Goal: Use online tool/utility: Utilize a website feature to perform a specific function

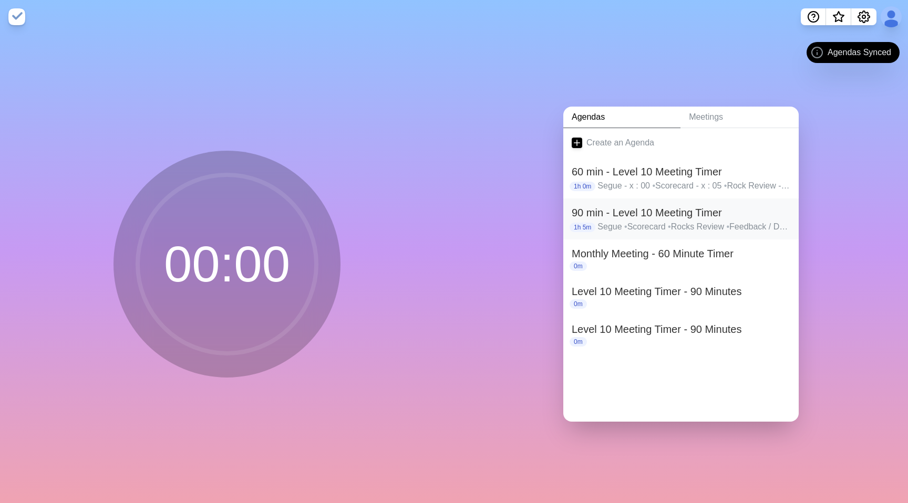
click at [675, 216] on h2 "90 min - Level 10 Meeting Timer" at bounding box center [681, 213] width 219 height 16
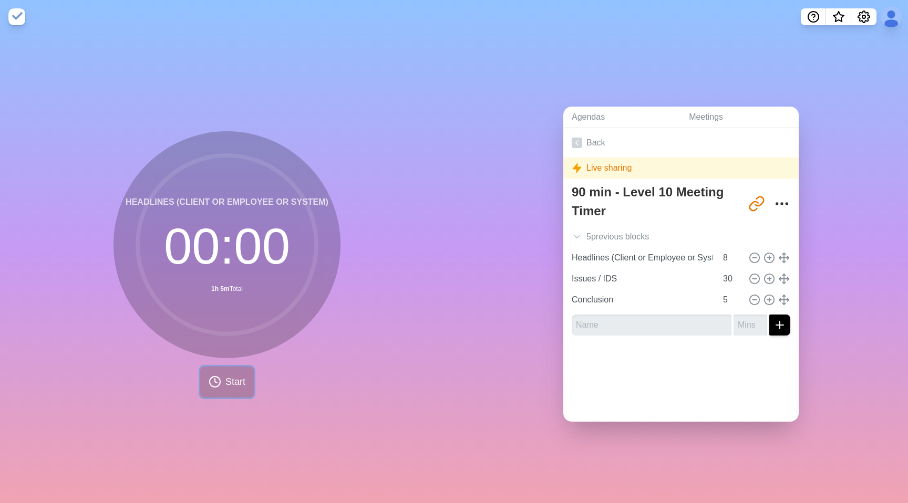
click at [241, 380] on span "Start" at bounding box center [235, 382] width 20 height 14
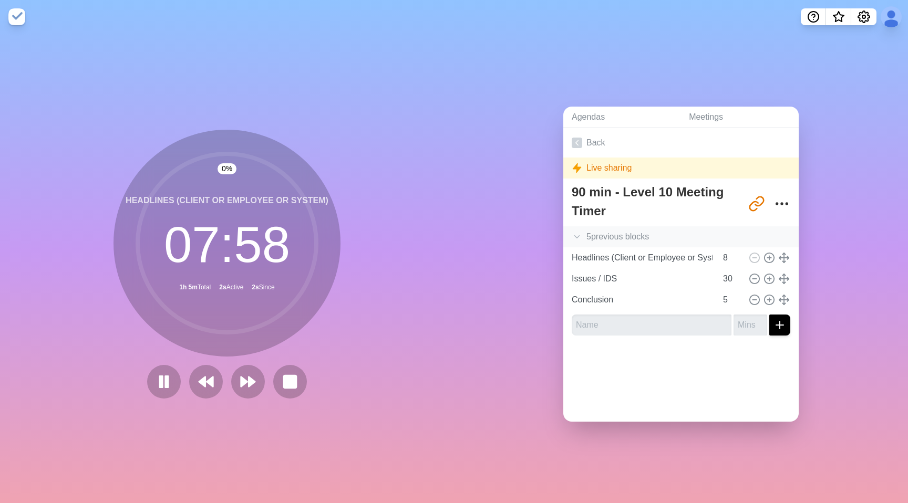
click at [581, 239] on icon at bounding box center [577, 237] width 11 height 11
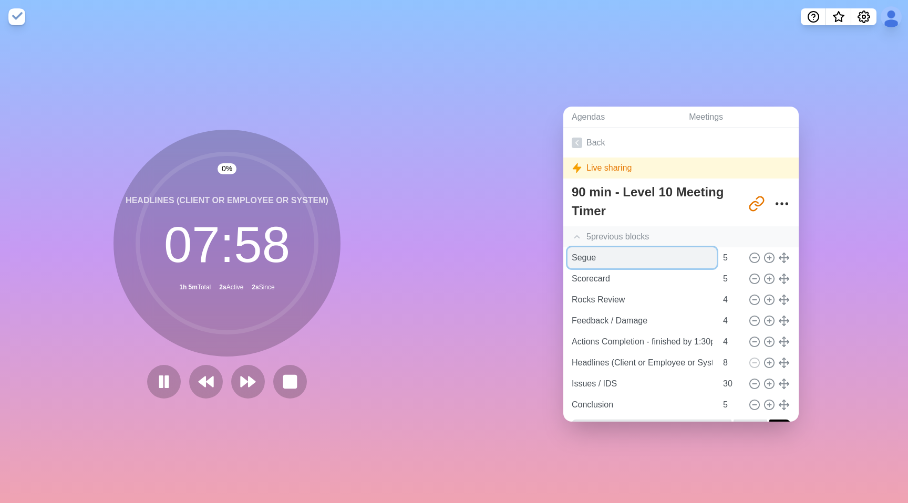
click at [596, 258] on input "Segue" at bounding box center [642, 258] width 149 height 21
click at [202, 383] on polygon at bounding box center [202, 382] width 7 height 11
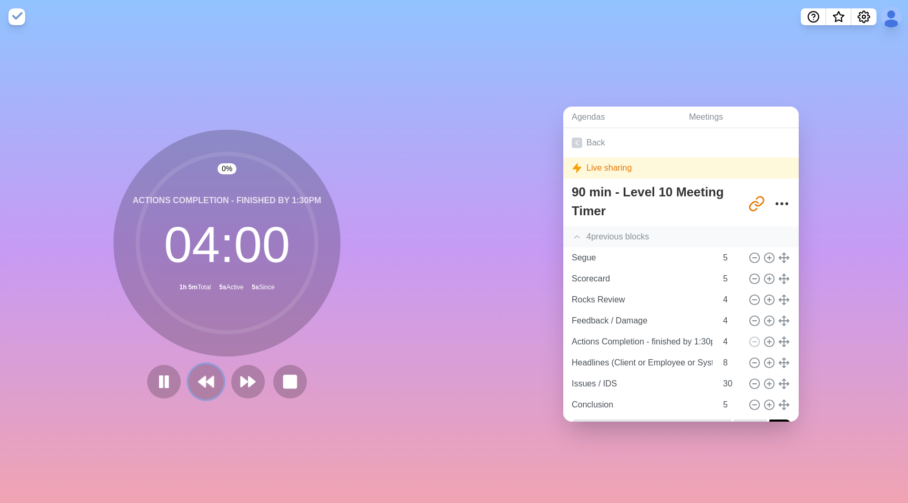
click at [202, 383] on polygon at bounding box center [202, 382] width 7 height 11
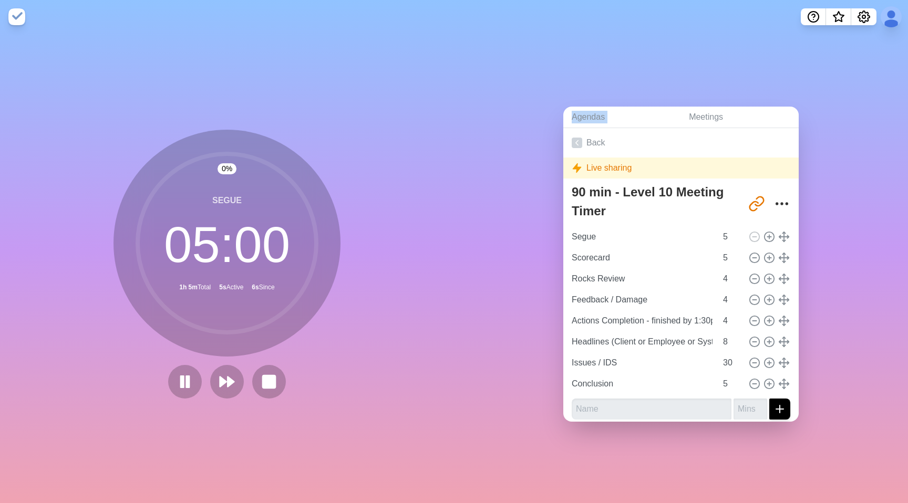
click at [202, 383] on div at bounding box center [227, 382] width 126 height 34
click at [188, 374] on icon at bounding box center [185, 382] width 18 height 18
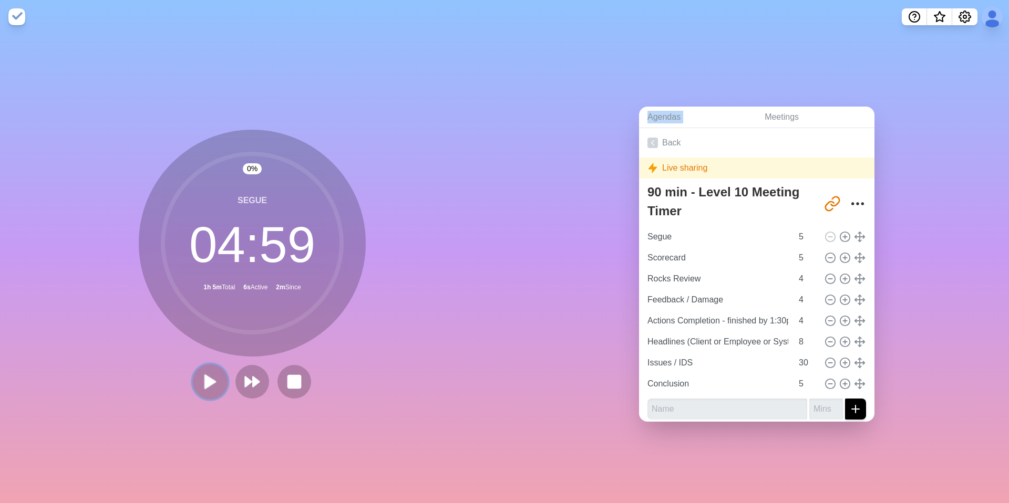
click at [215, 386] on icon at bounding box center [210, 382] width 18 height 18
click at [908, 13] on icon "Settings" at bounding box center [965, 17] width 13 height 13
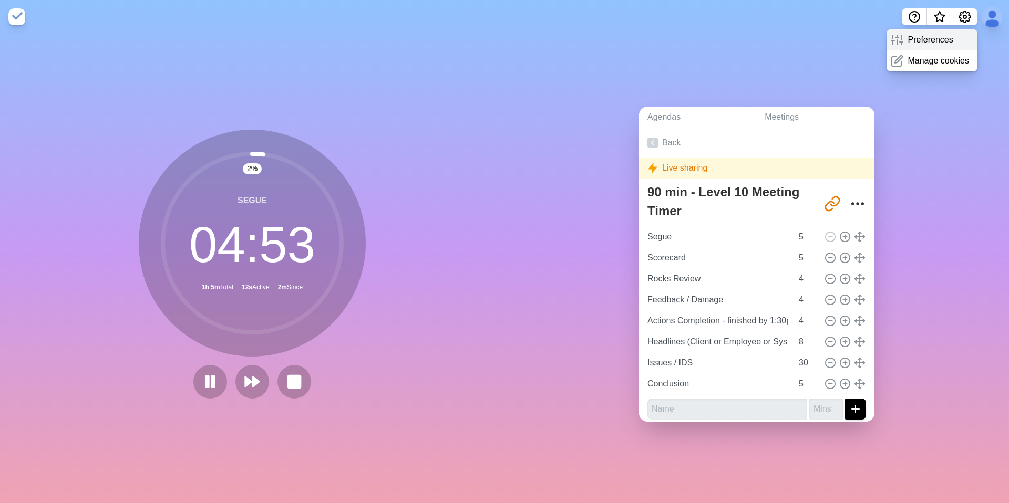
click at [908, 44] on p "Preferences" at bounding box center [930, 40] width 45 height 13
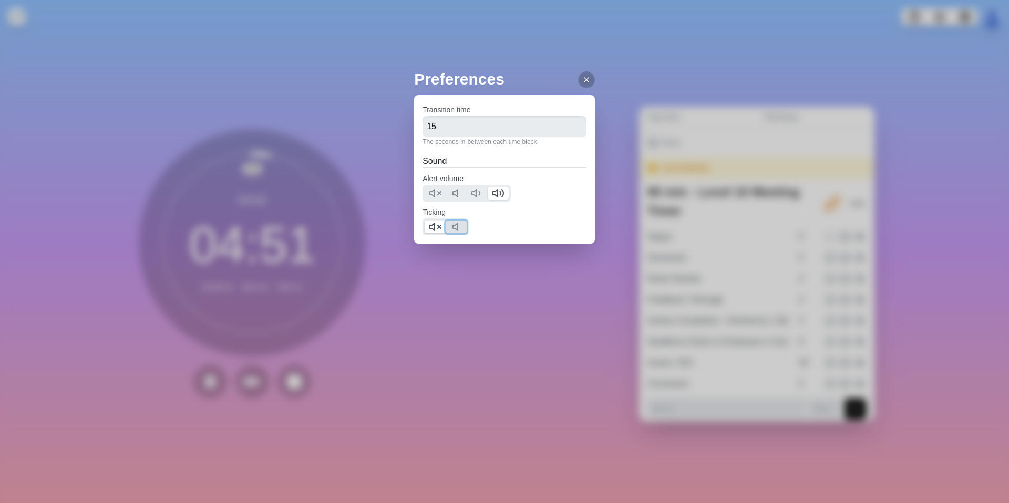
click at [467, 227] on button at bounding box center [456, 227] width 21 height 13
click at [441, 225] on line at bounding box center [439, 226] width 3 height 3
click at [584, 80] on icon at bounding box center [586, 80] width 8 height 8
